Goal: Check status: Check status

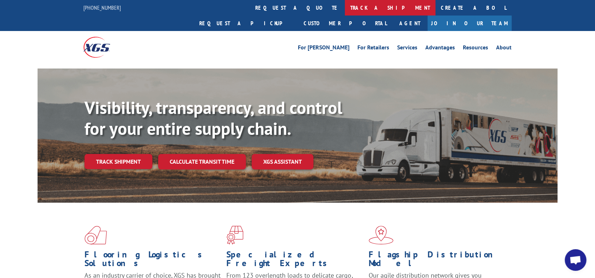
click at [345, 5] on link "track a shipment" at bounding box center [390, 8] width 91 height 16
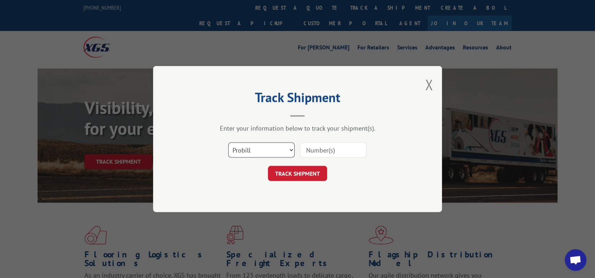
click at [292, 151] on select "Select category... Probill BOL PO" at bounding box center [261, 150] width 66 height 15
select select "bol"
click at [228, 143] on select "Select category... Probill BOL PO" at bounding box center [261, 150] width 66 height 15
click at [340, 150] on input at bounding box center [333, 150] width 66 height 15
click at [327, 152] on input "17593211" at bounding box center [333, 150] width 66 height 15
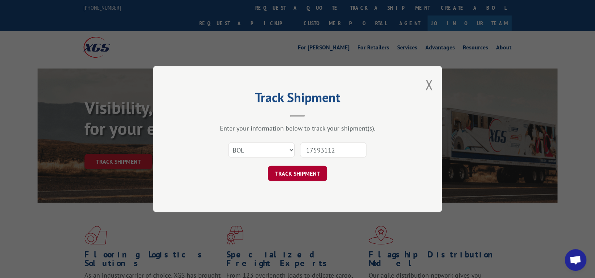
type input "17593112"
click at [284, 175] on button "TRACK SHIPMENT" at bounding box center [297, 173] width 59 height 15
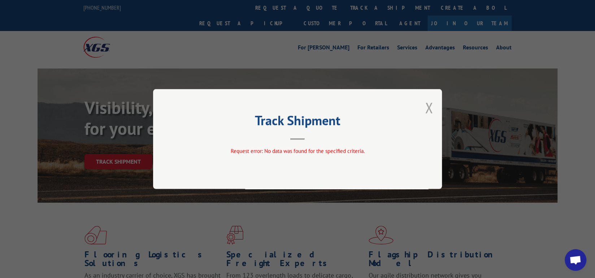
click at [428, 111] on button "Close modal" at bounding box center [429, 107] width 8 height 19
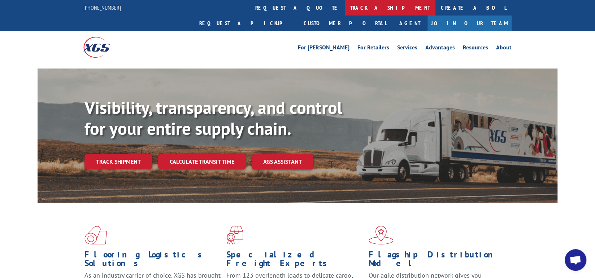
click at [345, 4] on link "track a shipment" at bounding box center [390, 8] width 91 height 16
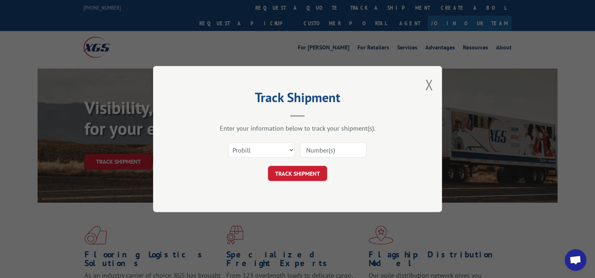
click at [341, 150] on input at bounding box center [333, 150] width 66 height 15
type input "17593112"
click at [306, 174] on button "TRACK SHIPMENT" at bounding box center [297, 173] width 59 height 15
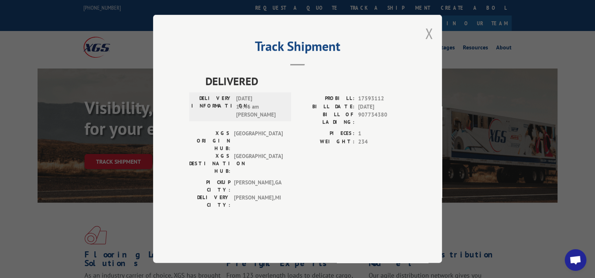
click at [430, 43] on button "Close modal" at bounding box center [429, 33] width 8 height 19
